Goal: Task Accomplishment & Management: Manage account settings

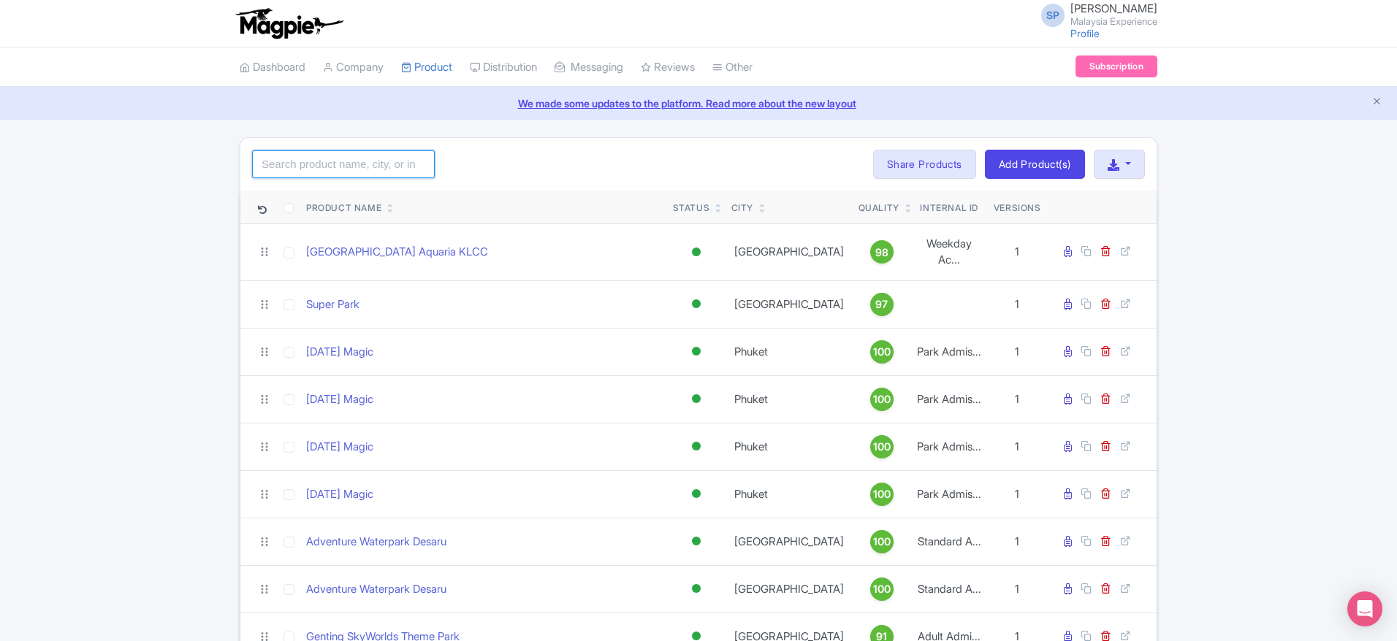
click at [416, 159] on input "search" at bounding box center [343, 165] width 183 height 28
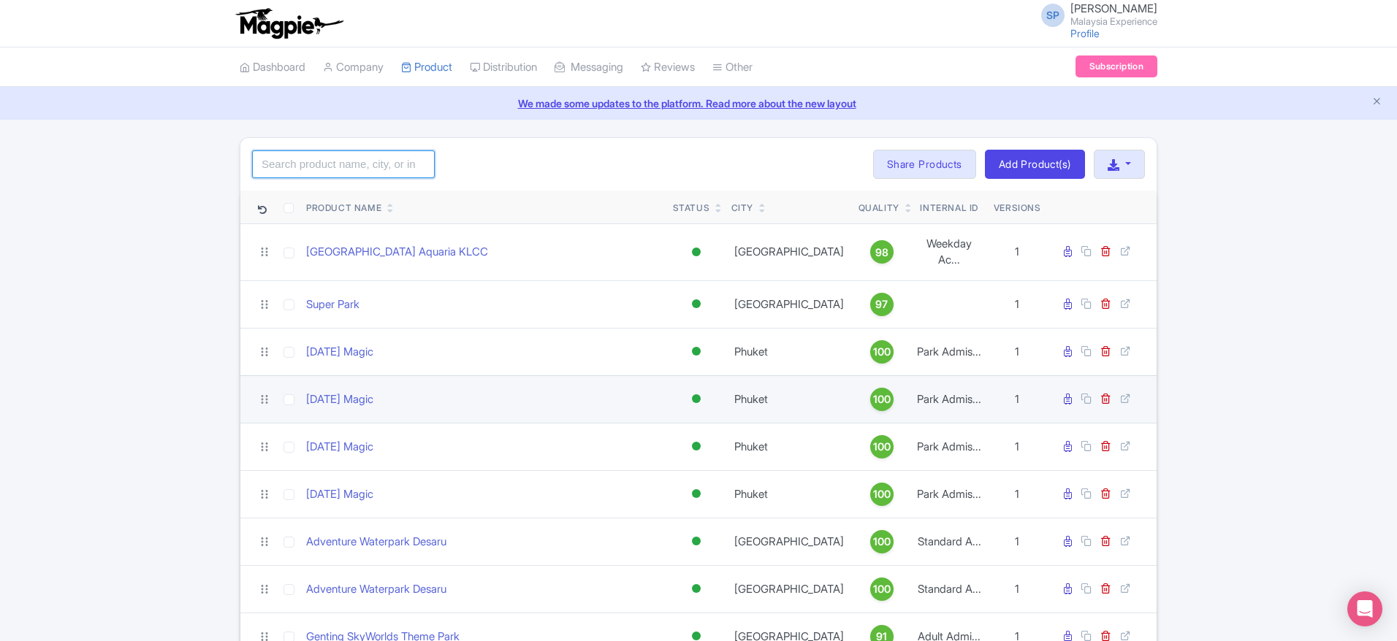
type input "="
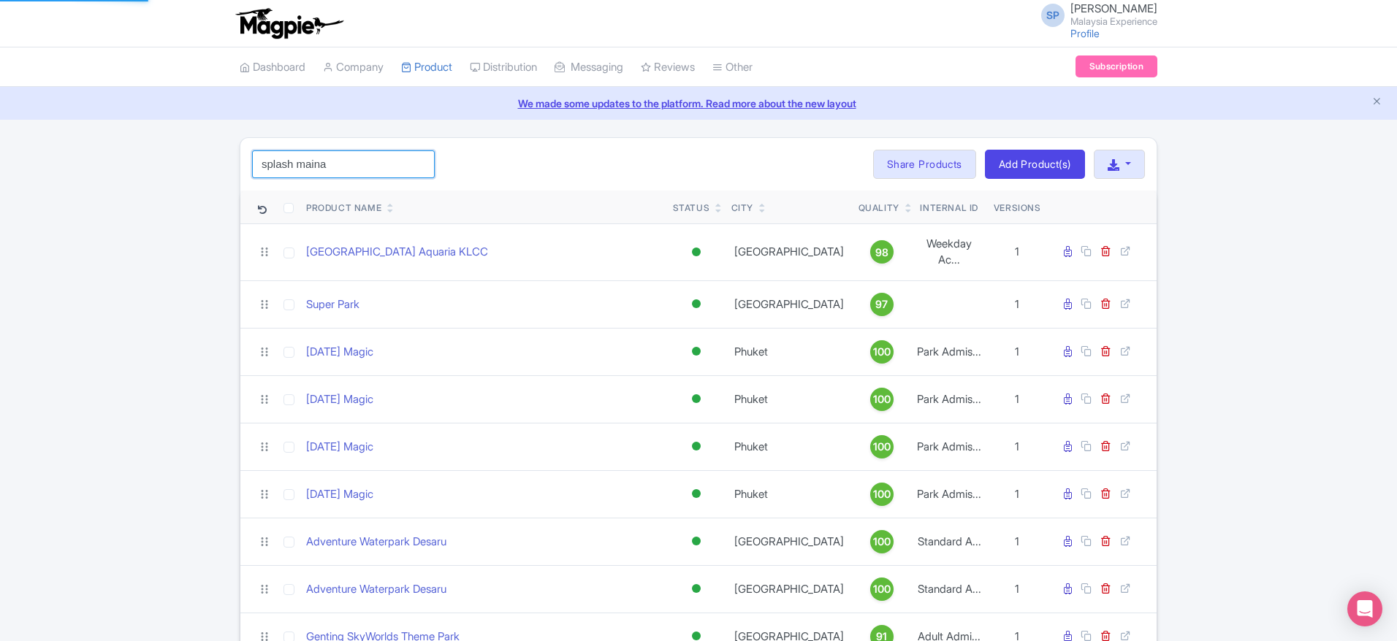
click button "Search" at bounding box center [0, 0] width 0 height 0
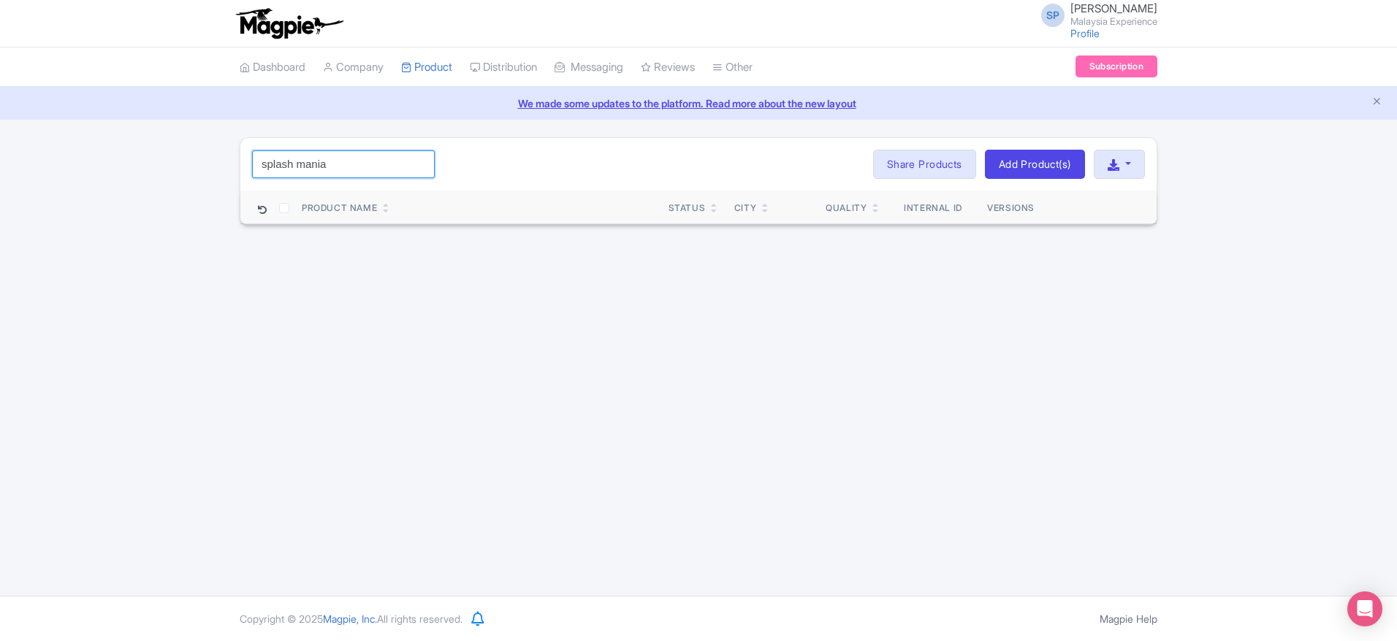
click at [292, 167] on input "splash mania" at bounding box center [343, 165] width 183 height 28
click at [371, 170] on input "splashmania" at bounding box center [343, 165] width 183 height 28
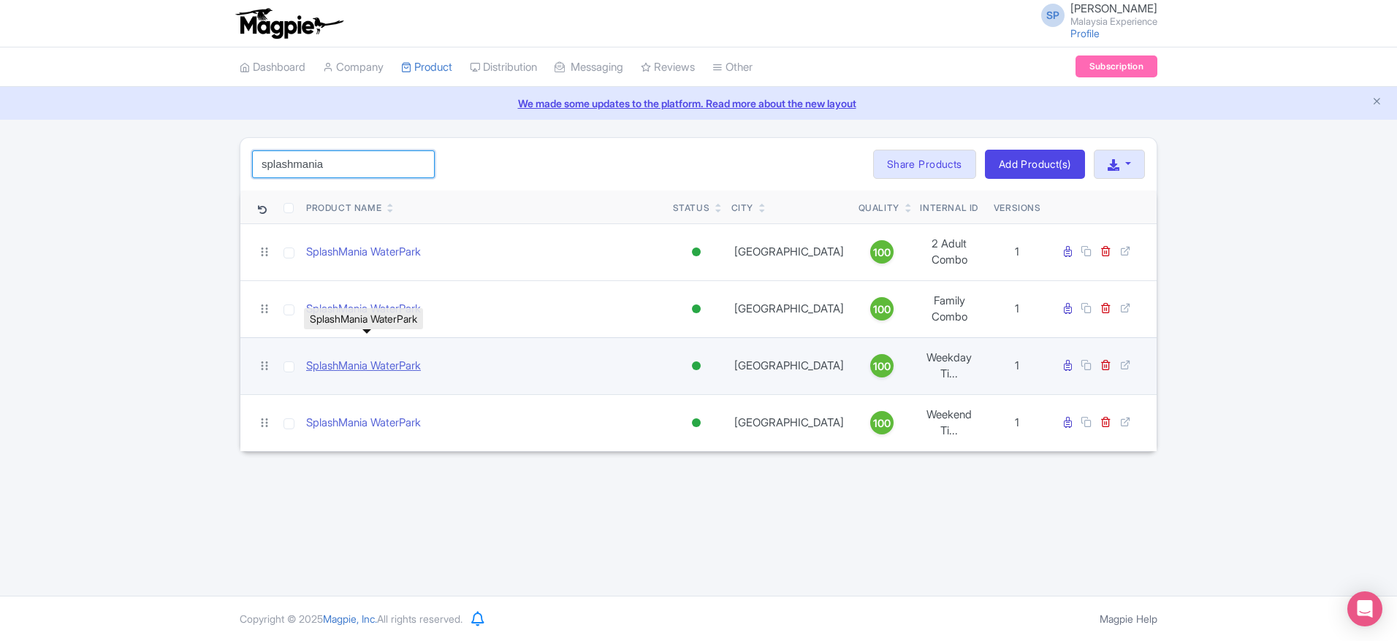
type input "splashmania"
click at [421, 358] on link "SplashMania WaterPark" at bounding box center [363, 366] width 115 height 17
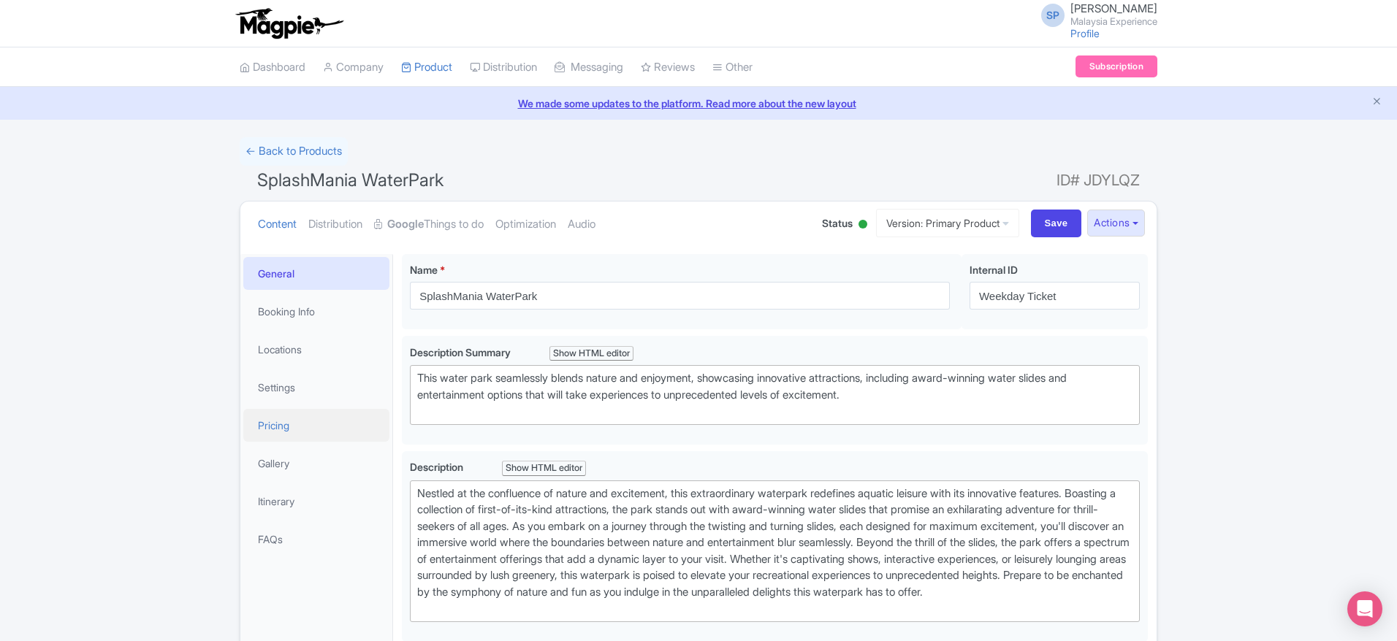
click at [297, 415] on link "Pricing" at bounding box center [316, 425] width 146 height 33
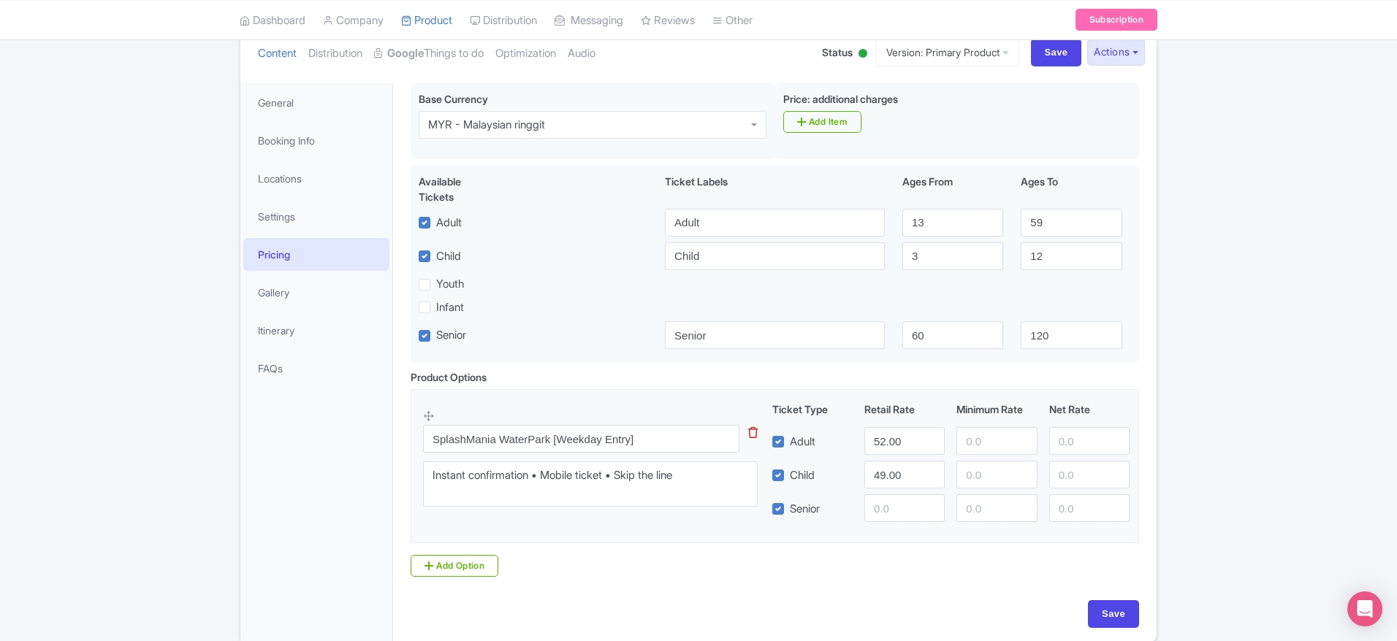
scroll to position [175, 0]
click at [411, 59] on link "Google Things to do" at bounding box center [429, 50] width 110 height 46
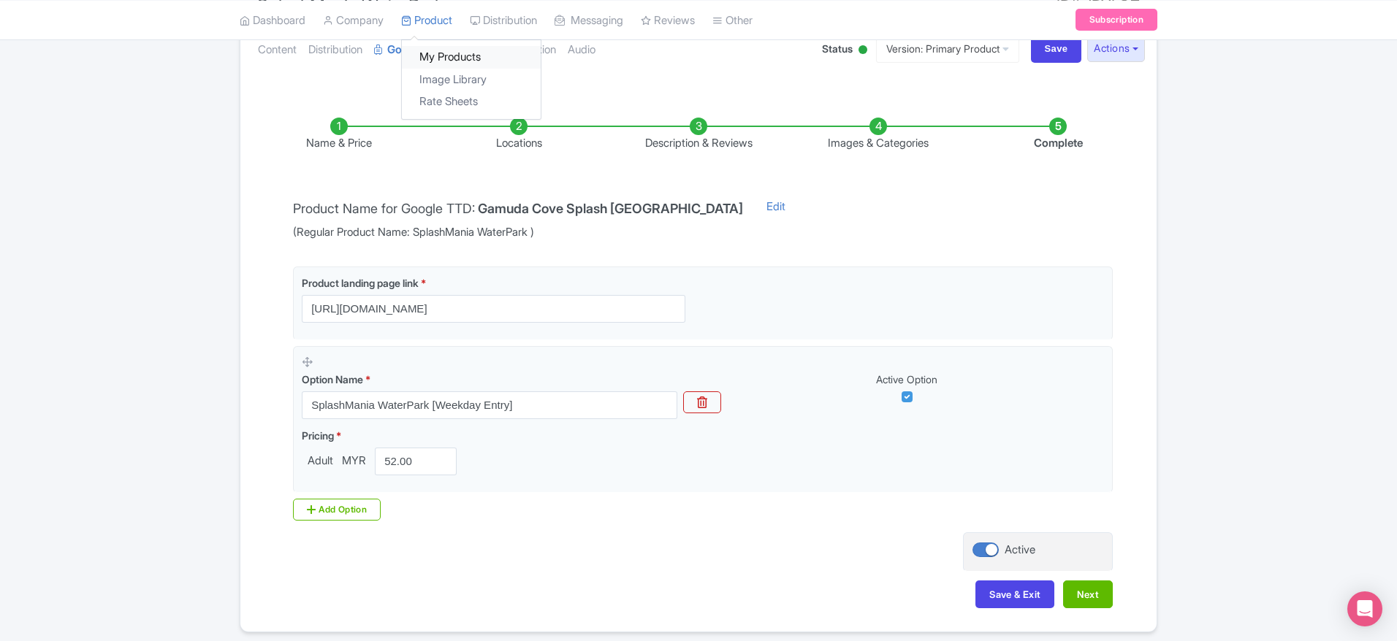
click at [441, 64] on link "My Products" at bounding box center [471, 57] width 139 height 23
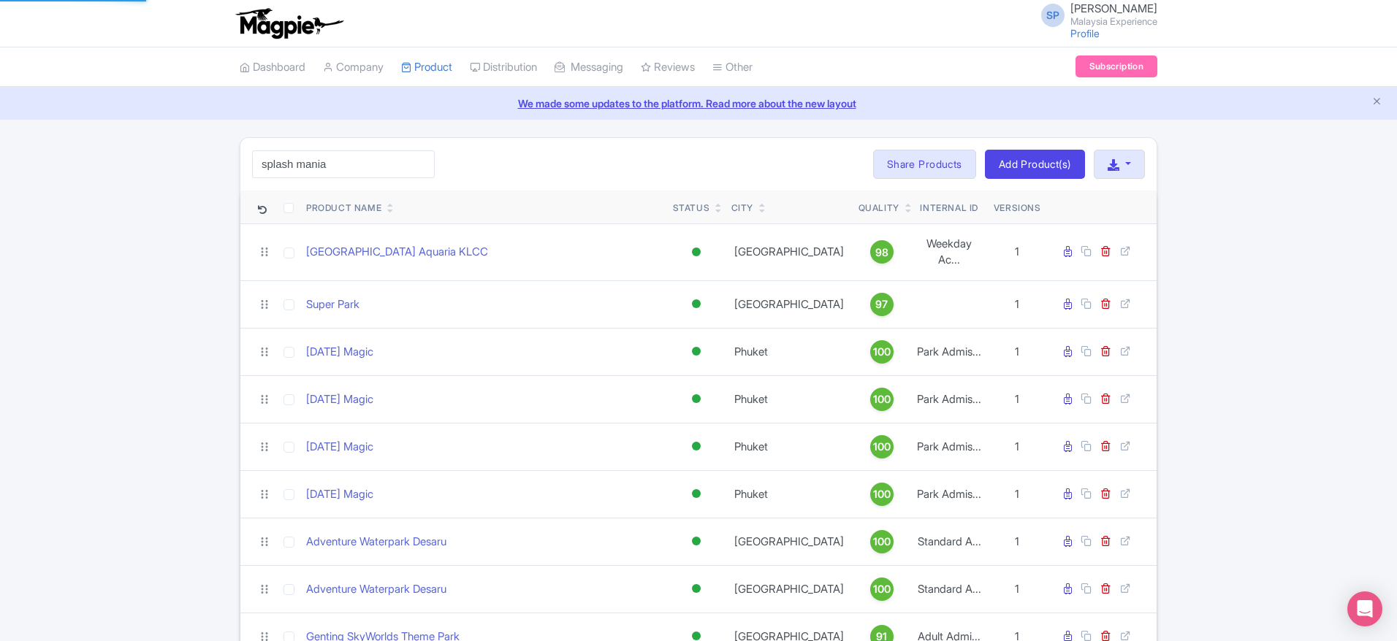
click button "Search" at bounding box center [0, 0] width 0 height 0
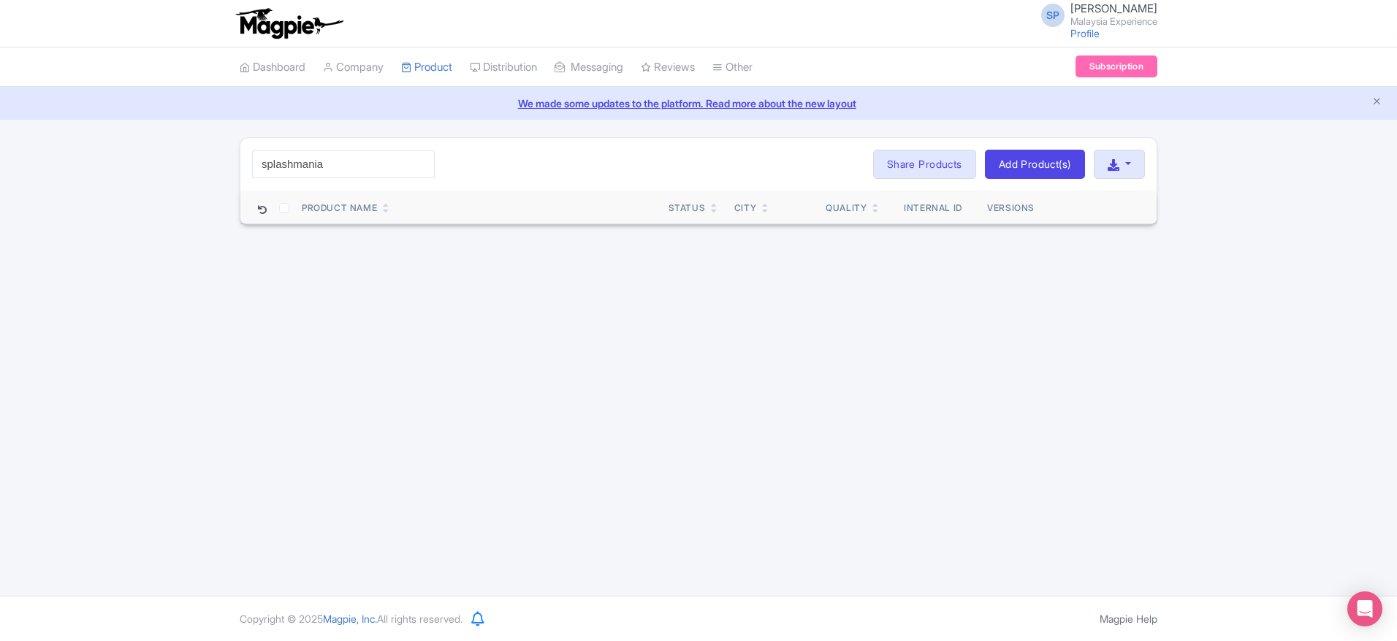
type input "splashmania"
click button "Search" at bounding box center [0, 0] width 0 height 0
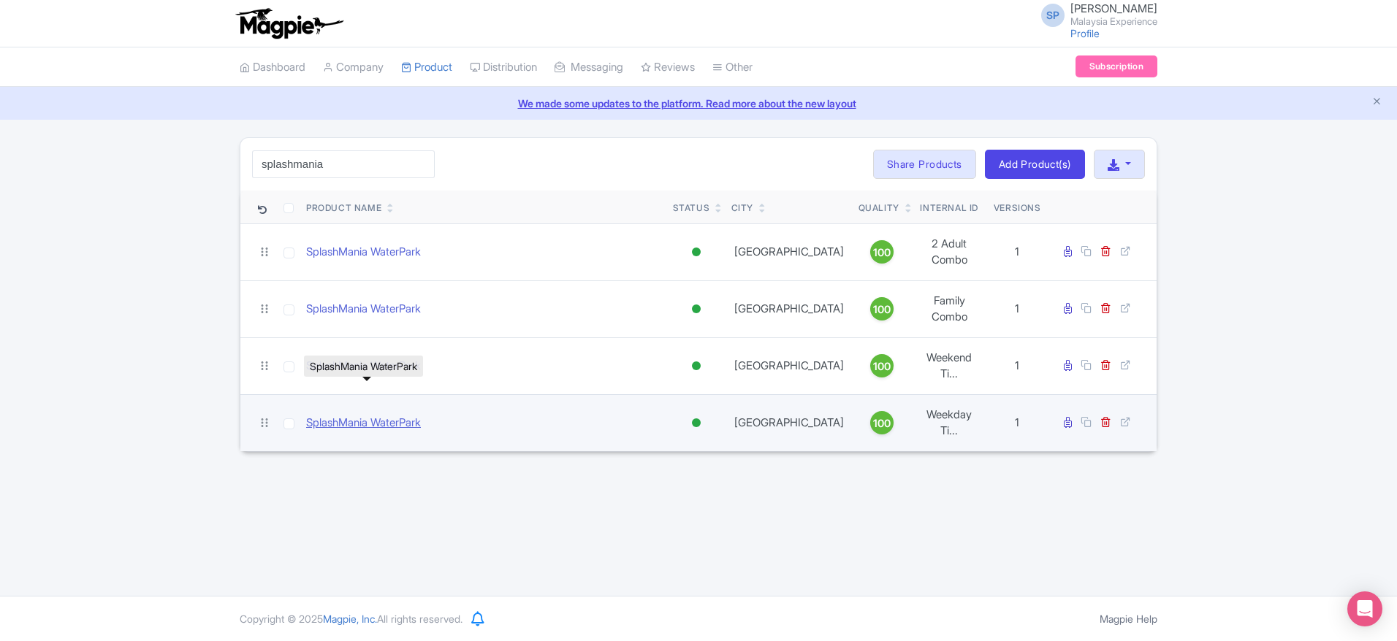
click at [378, 415] on link "SplashMania WaterPark" at bounding box center [363, 423] width 115 height 17
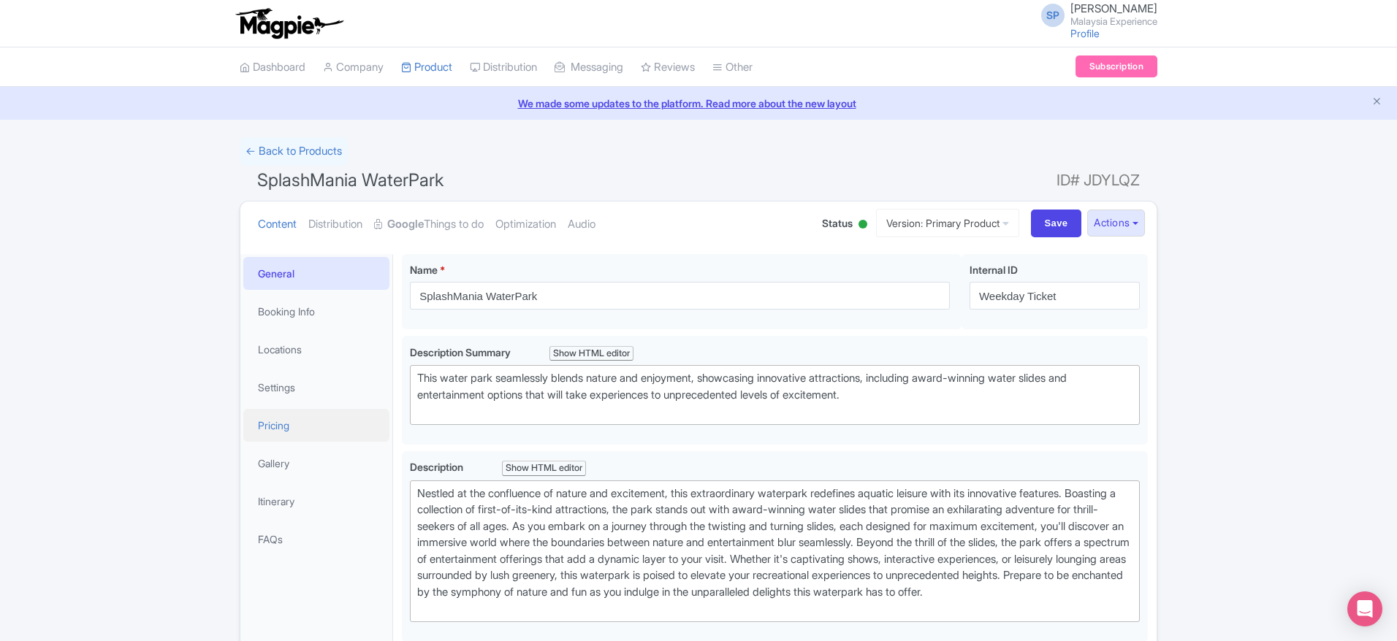
click at [327, 434] on link "Pricing" at bounding box center [316, 425] width 146 height 33
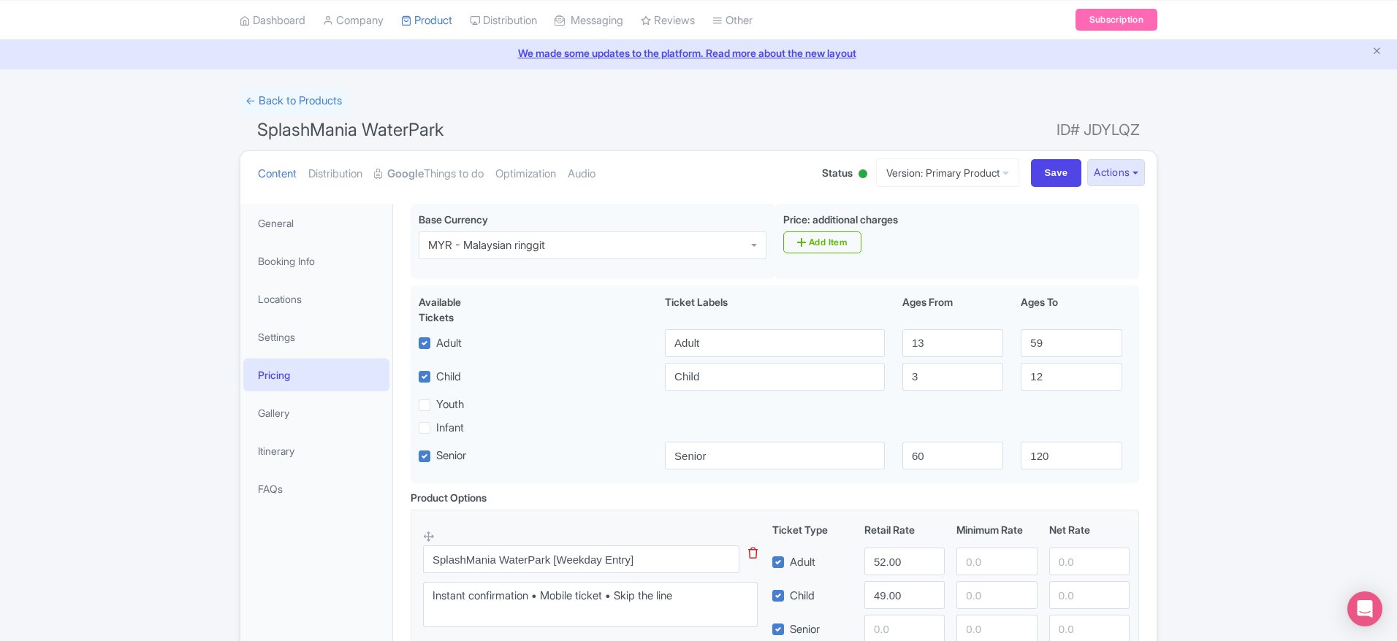
scroll to position [44, 0]
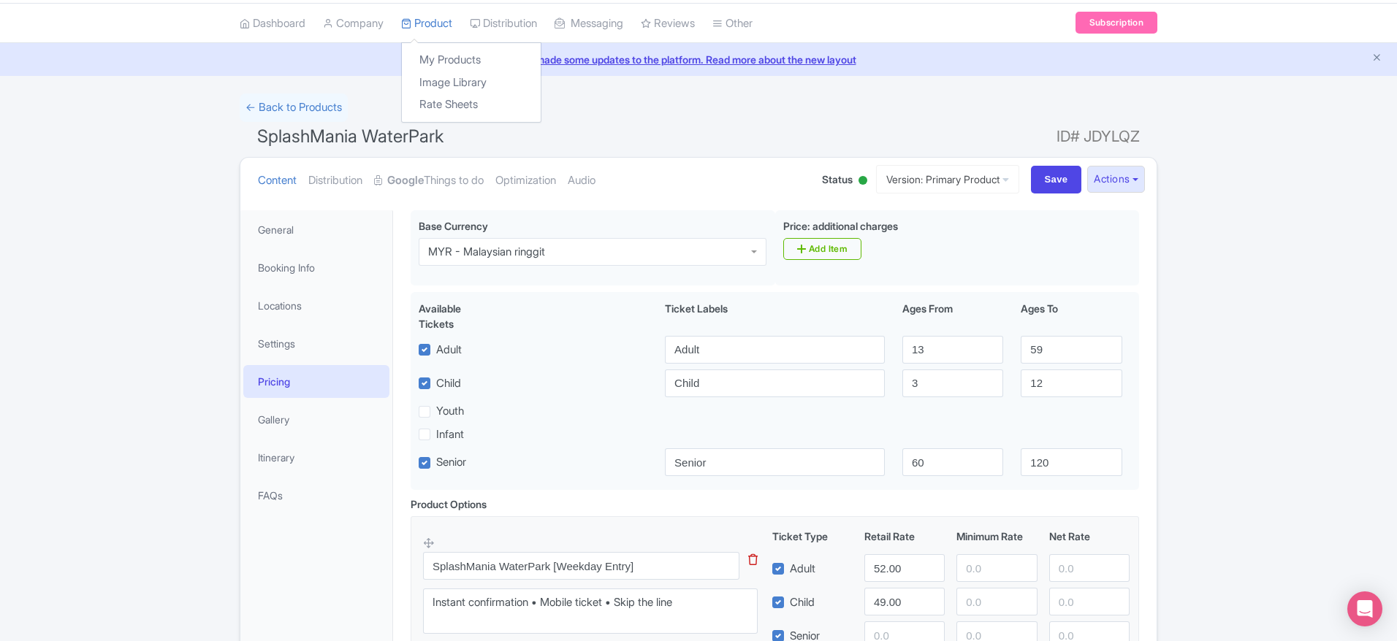
click at [448, 45] on div "My Products Image Library Rate Sheets" at bounding box center [471, 82] width 140 height 80
click at [454, 56] on link "My Products" at bounding box center [471, 60] width 139 height 23
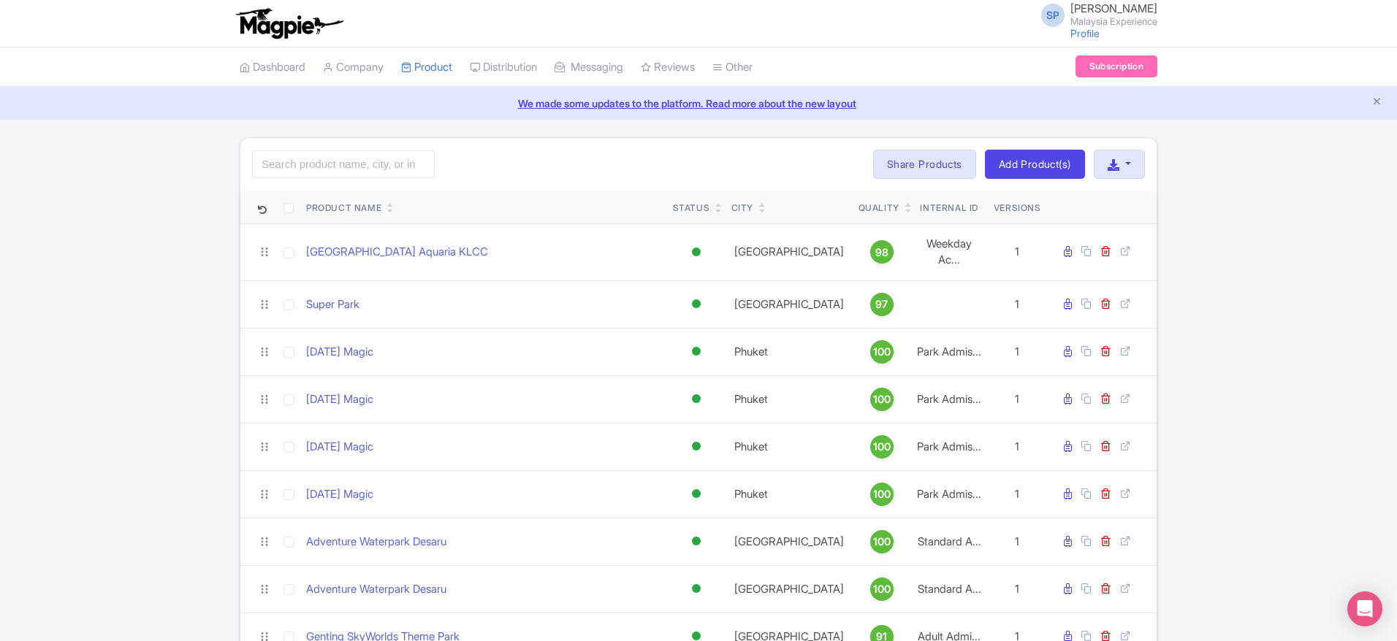
click at [390, 211] on icon at bounding box center [390, 211] width 7 height 9
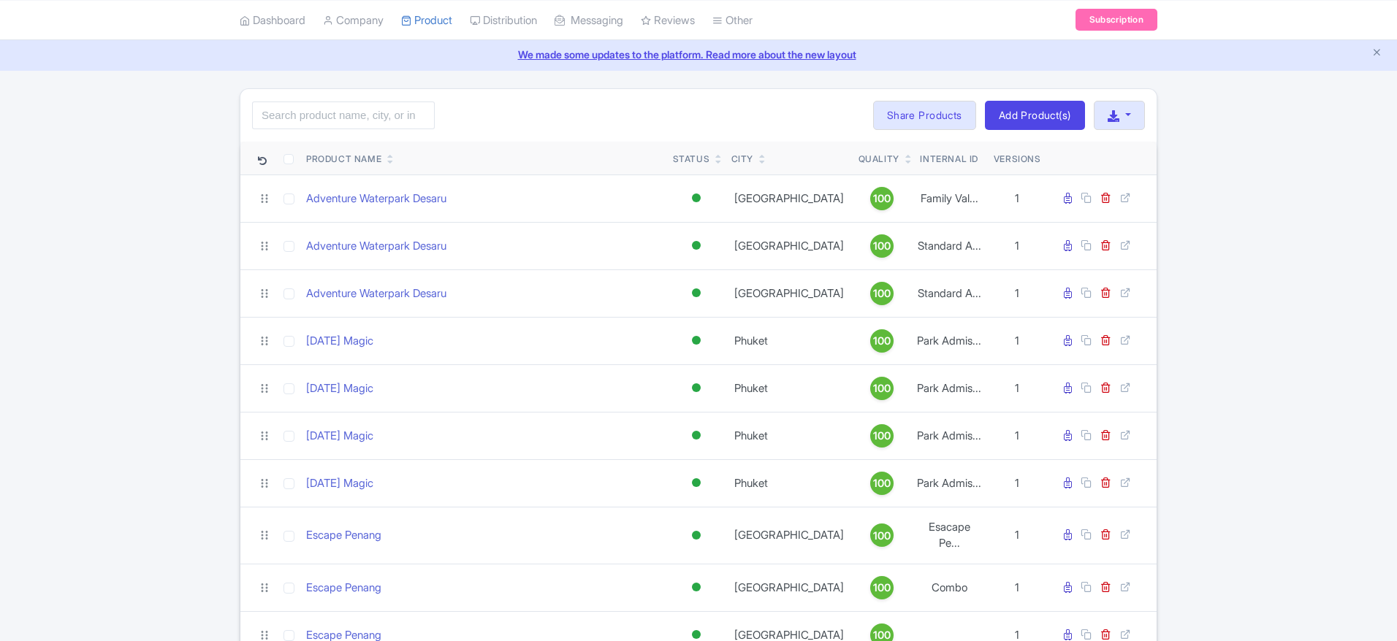
scroll to position [49, 0]
click at [1394, 129] on html "SP [PERSON_NAME] [GEOGRAPHIC_DATA] Experience Profile Users Settings Sign out D…" at bounding box center [698, 271] width 1397 height 641
drag, startPoint x: 1394, startPoint y: 129, endPoint x: 1402, endPoint y: 138, distance: 11.9
click at [1396, 138] on html "SP [PERSON_NAME] [GEOGRAPHIC_DATA] Experience Profile Users Settings Sign out D…" at bounding box center [698, 271] width 1397 height 641
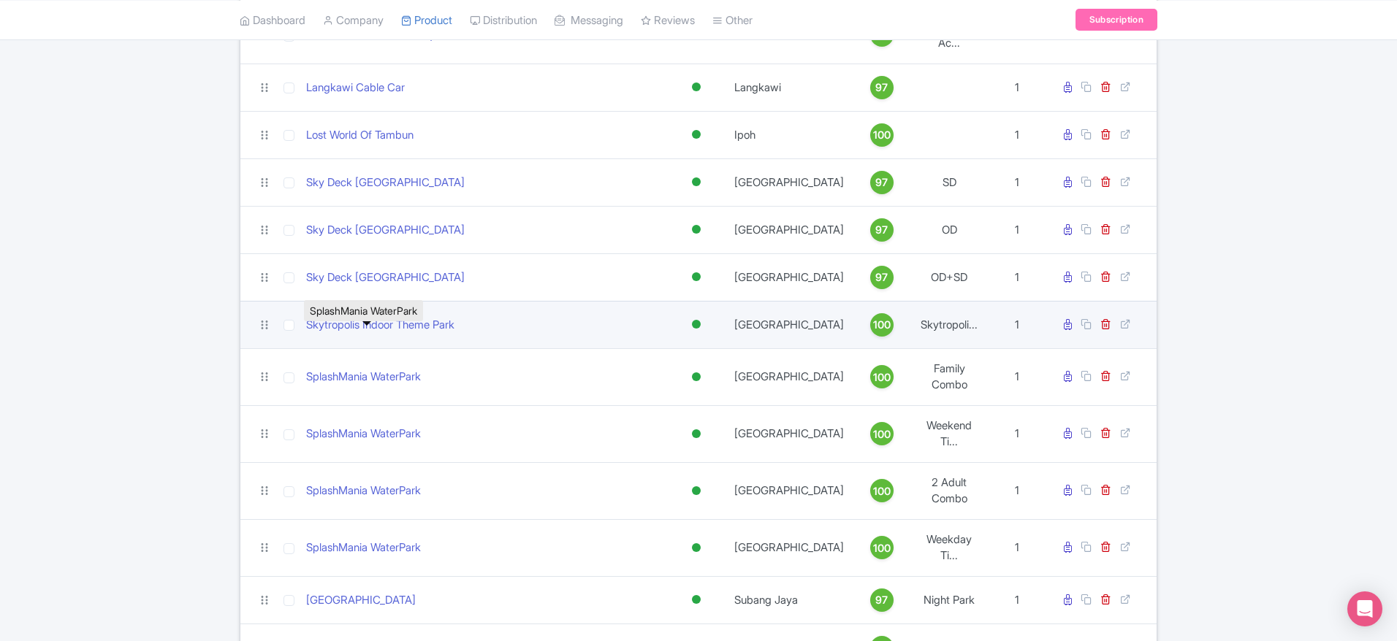
scroll to position [1286, 0]
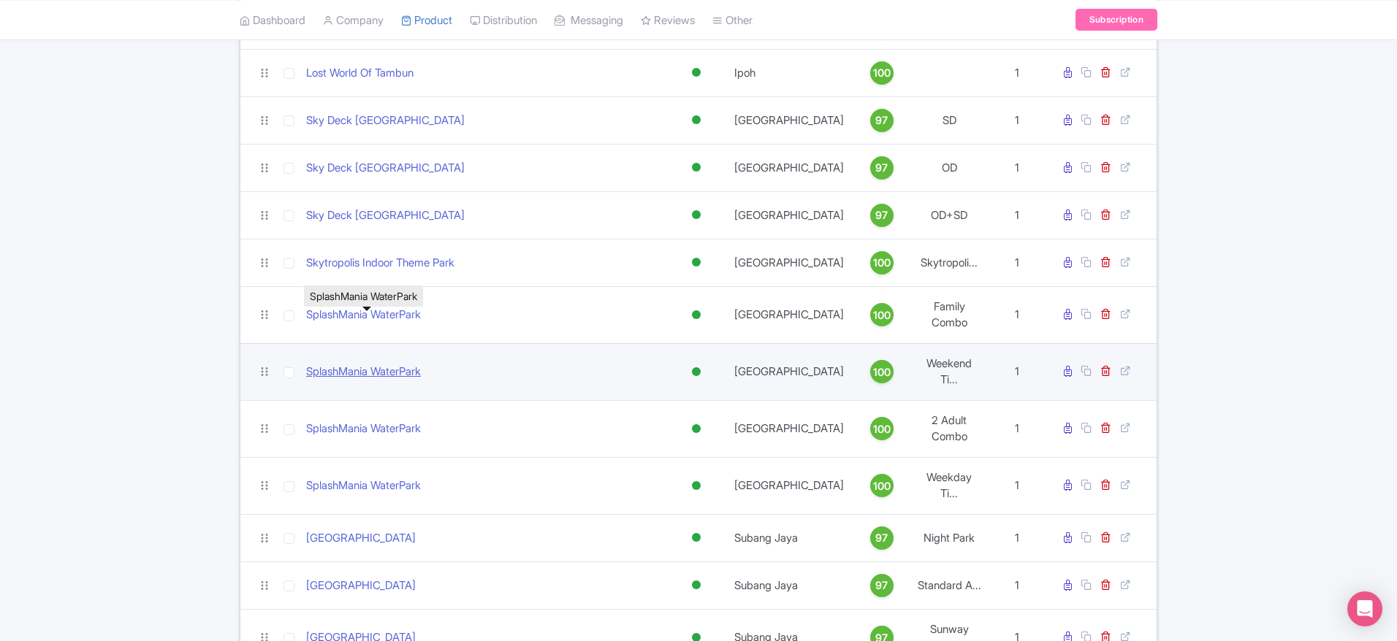
click at [397, 364] on link "SplashMania WaterPark" at bounding box center [363, 372] width 115 height 17
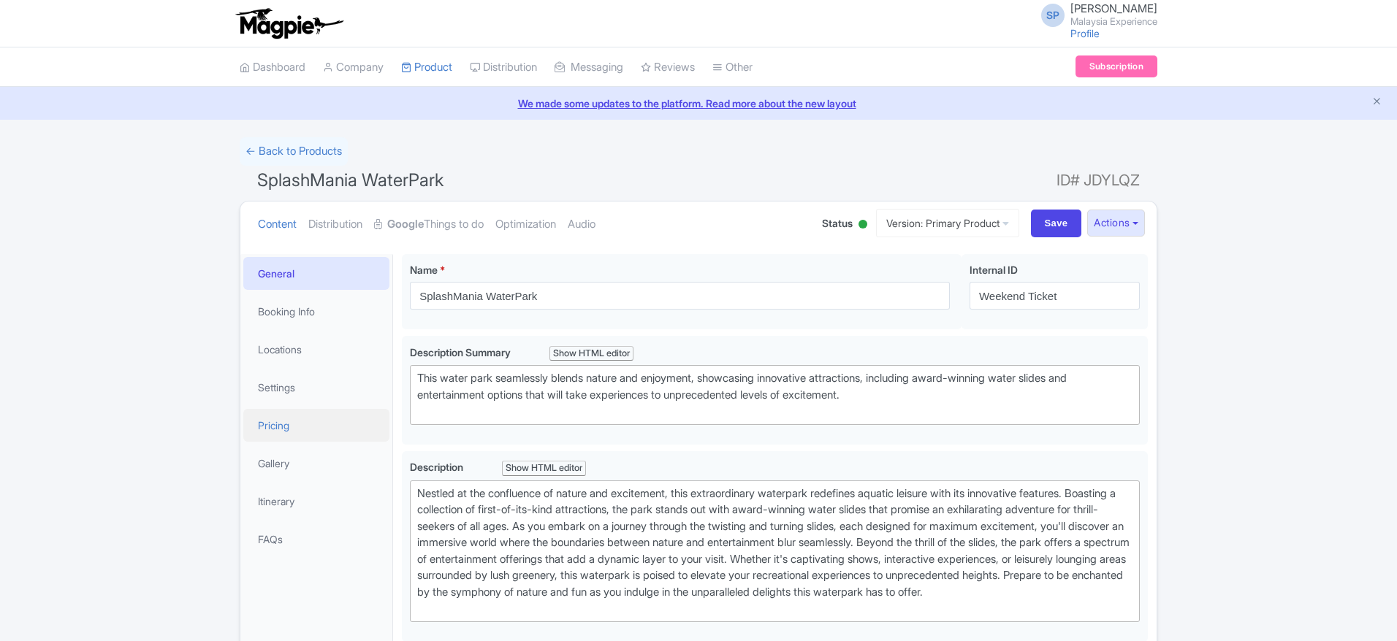
click at [248, 421] on link "Pricing" at bounding box center [316, 425] width 146 height 33
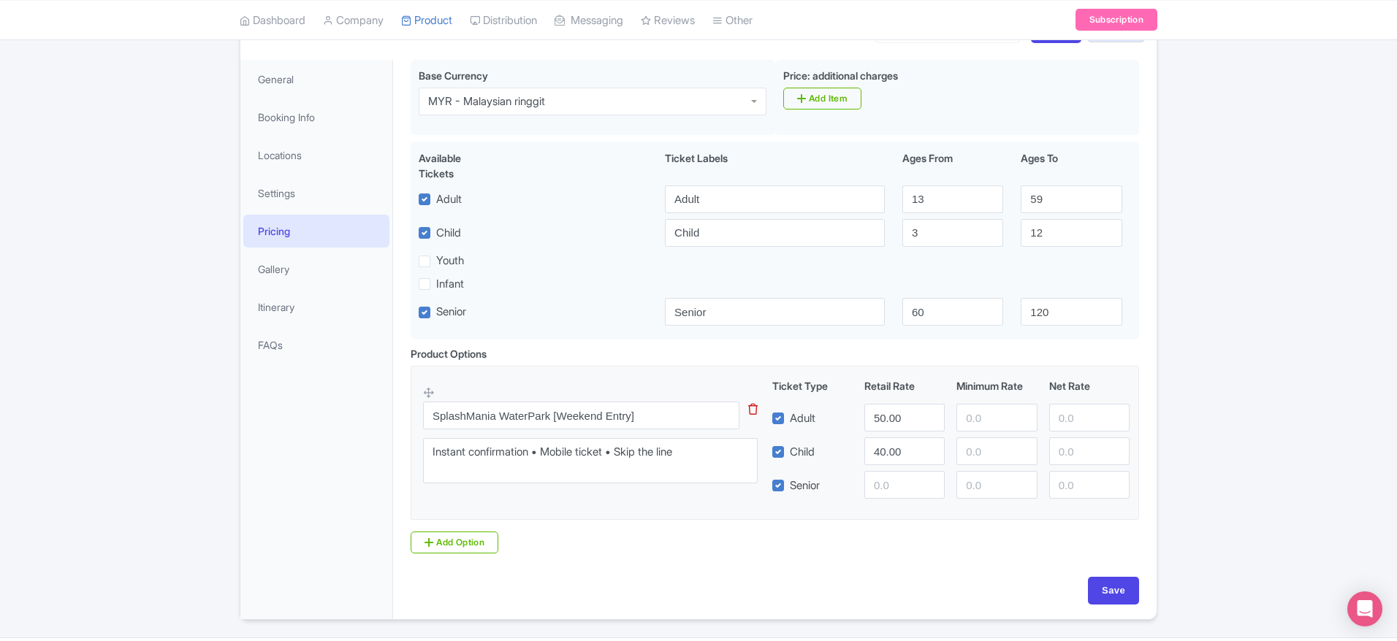
scroll to position [153, 0]
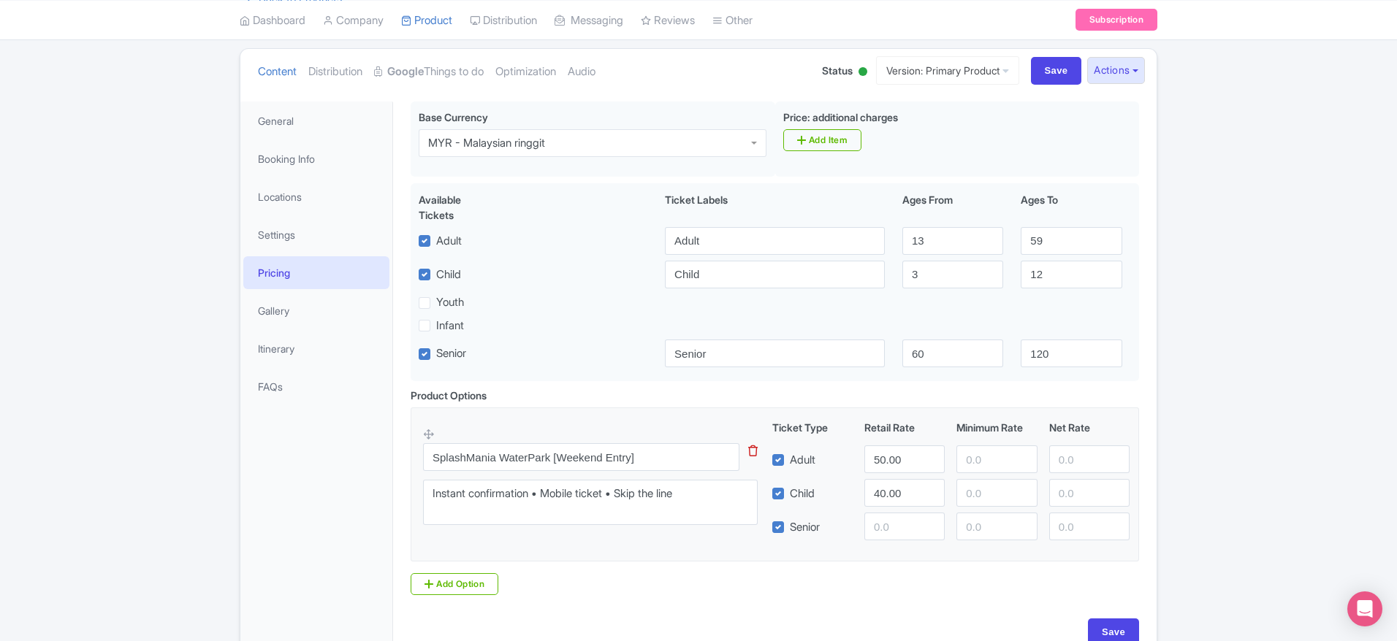
drag, startPoint x: 1402, startPoint y: 162, endPoint x: 1381, endPoint y: 207, distance: 50.0
click at [1381, 207] on html "SP [PERSON_NAME] [GEOGRAPHIC_DATA] Experience Profile Users Settings Sign out D…" at bounding box center [698, 167] width 1397 height 641
